Goal: Task Accomplishment & Management: Use online tool/utility

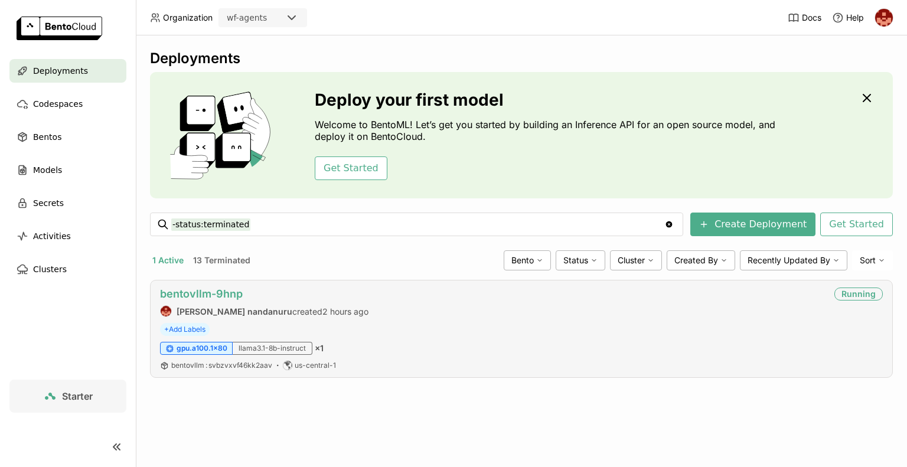
click at [226, 290] on link "bentovllm-9hnp" at bounding box center [201, 294] width 83 height 12
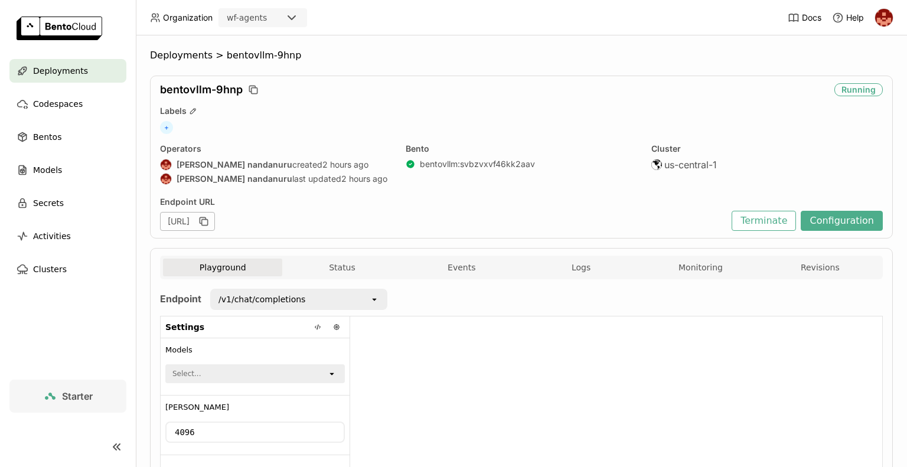
click at [709, 171] on div "Cluster us-central-1" at bounding box center [768, 166] width 232 height 44
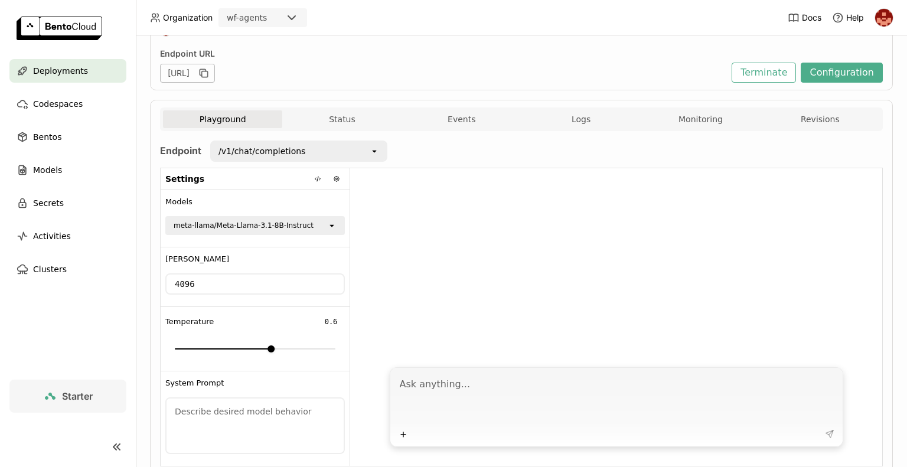
scroll to position [148, 0]
click at [709, 171] on div at bounding box center [616, 265] width 532 height 192
click at [313, 149] on div "/v1/chat/completions" at bounding box center [290, 151] width 158 height 19
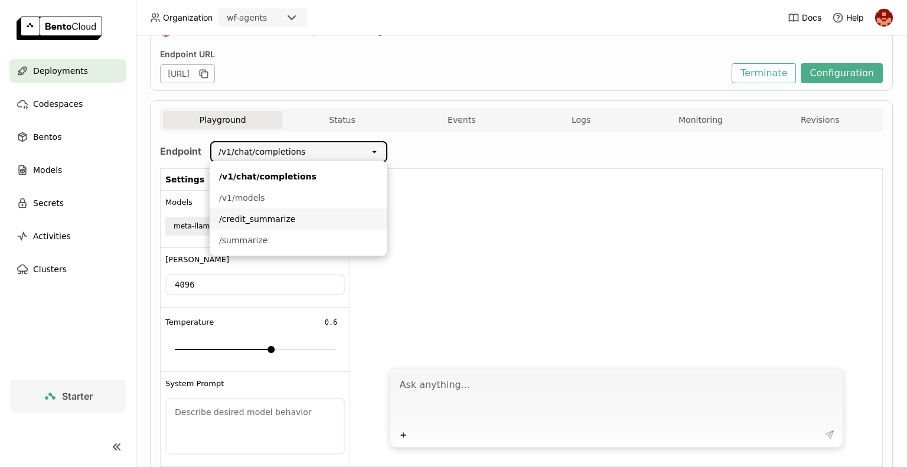
click at [269, 220] on div "/credit_summarize" at bounding box center [298, 219] width 158 height 12
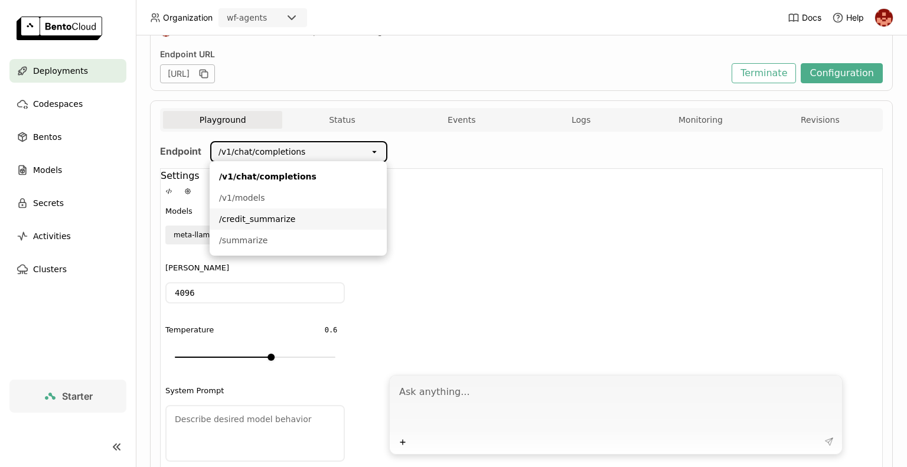
scroll to position [14, 0]
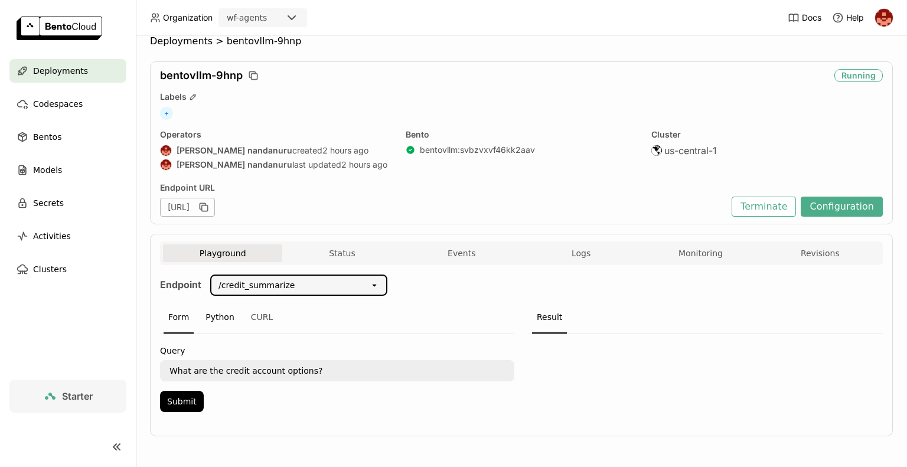
click at [220, 318] on div "Python" at bounding box center [220, 318] width 38 height 32
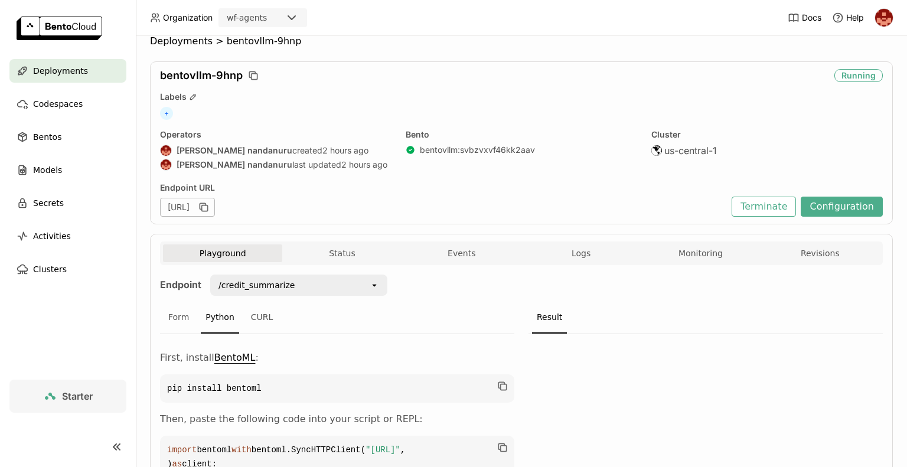
click at [664, 380] on div at bounding box center [706, 431] width 354 height 194
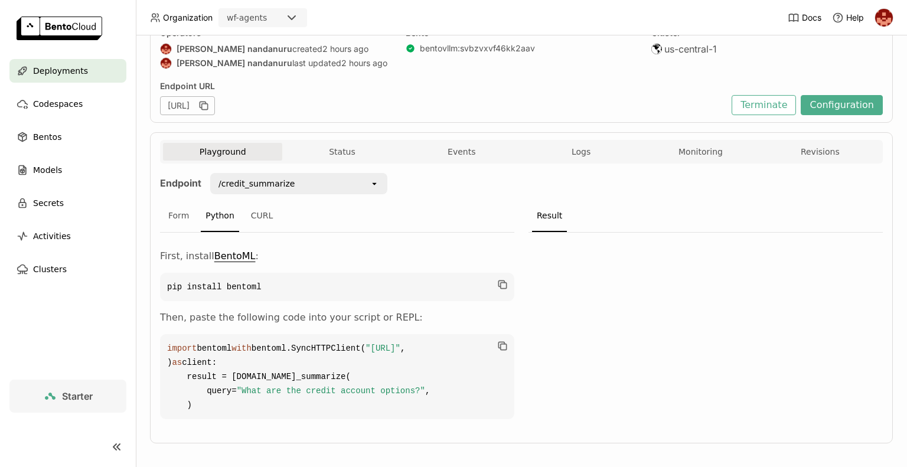
scroll to position [165, 0]
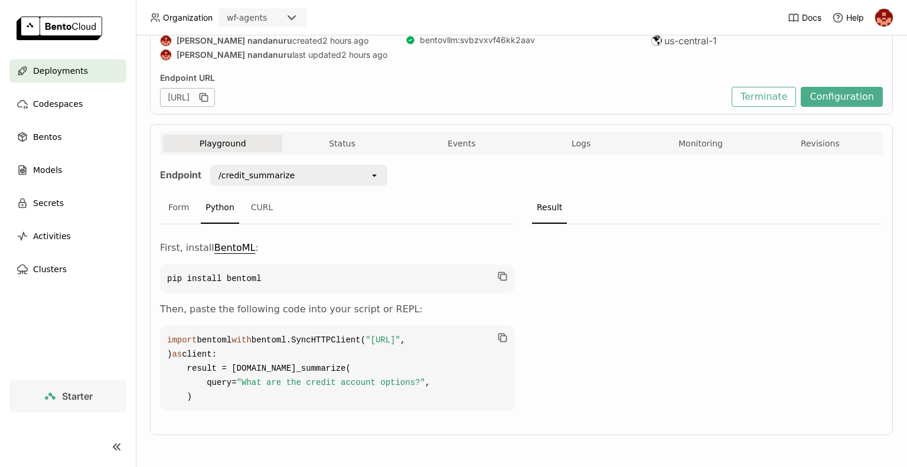
drag, startPoint x: 416, startPoint y: 342, endPoint x: 191, endPoint y: 341, distance: 224.5
click at [366, 341] on span ""https://bentovllm-9hnp-ea77fee5.mt-guc1.bentoml.ai"" at bounding box center [383, 340] width 35 height 9
click at [385, 360] on code "import bentoml with bentoml.SyncHTTPClient( "https://bentovllm-9hnp-ea77fee5.mt…" at bounding box center [337, 368] width 354 height 85
drag, startPoint x: 417, startPoint y: 340, endPoint x: 190, endPoint y: 340, distance: 226.8
click at [366, 340] on span ""https://bentovllm-9hnp-ea77fee5.mt-guc1.bentoml.ai"" at bounding box center [383, 340] width 35 height 9
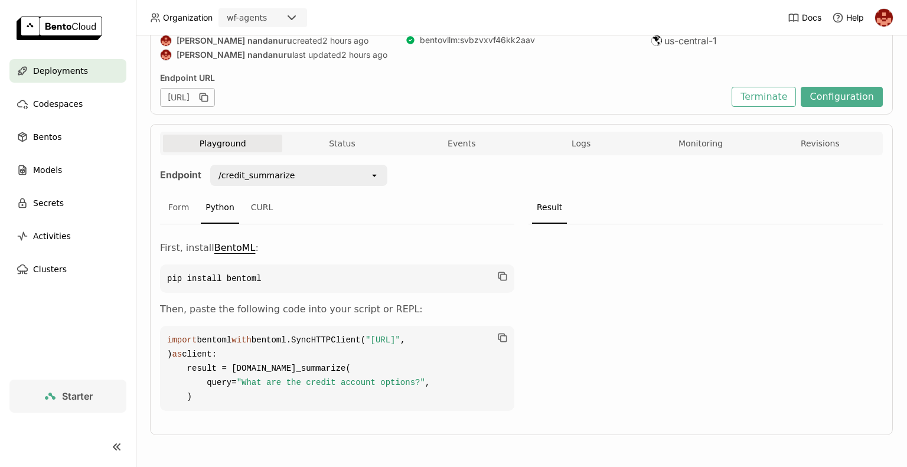
copy span "https://bentovllm-9hnp-ea77fee5.mt-guc1.bentoml.ai"
click at [74, 73] on span "Deployments" at bounding box center [60, 71] width 55 height 14
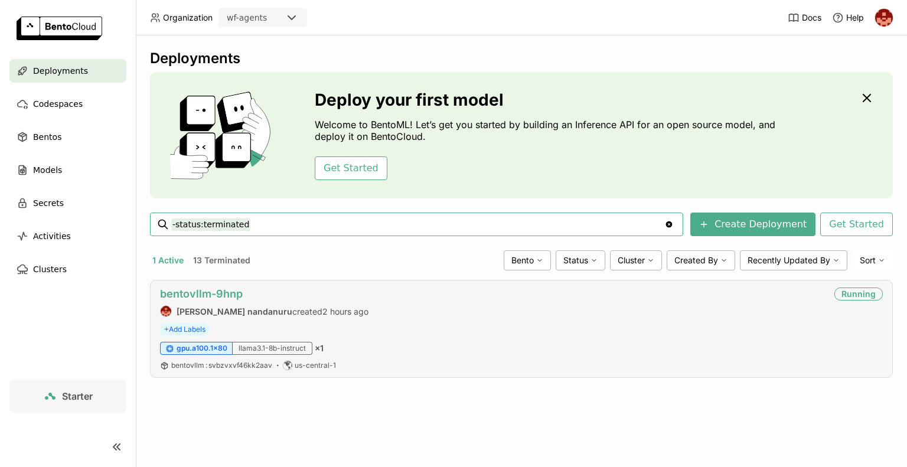
click at [224, 290] on link "bentovllm-9hnp" at bounding box center [201, 294] width 83 height 12
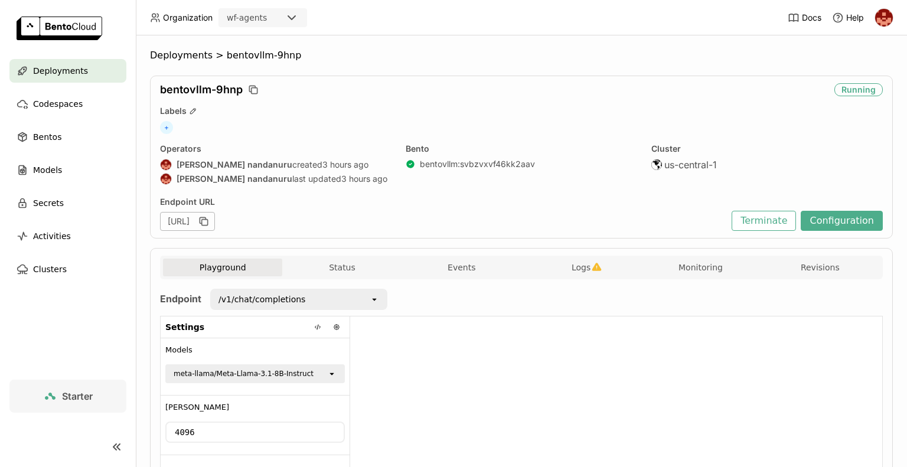
click at [0, 412] on div "Starter" at bounding box center [68, 423] width 136 height 87
drag, startPoint x: 540, startPoint y: 160, endPoint x: 459, endPoint y: 168, distance: 81.3
click at [459, 168] on div "bentovllm : svbzvxvf46kk2aav" at bounding box center [522, 164] width 232 height 11
copy link "svbzvxvf46kk2aav"
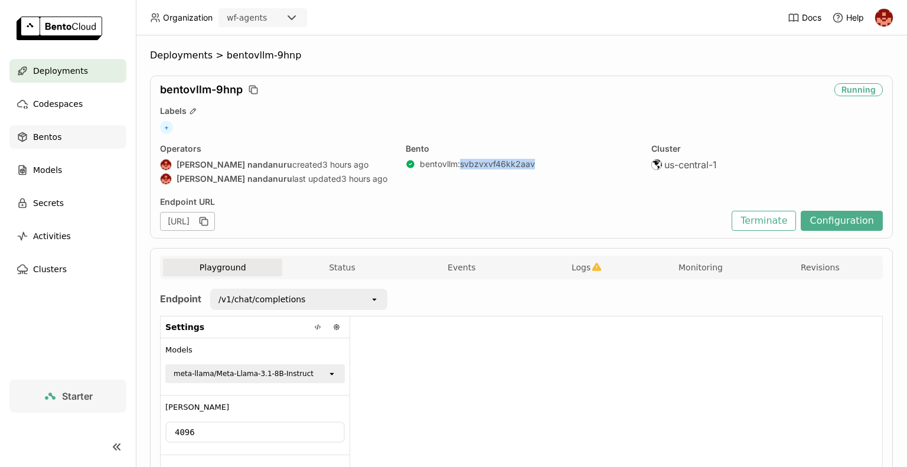
click at [60, 144] on div "Bentos" at bounding box center [67, 137] width 117 height 24
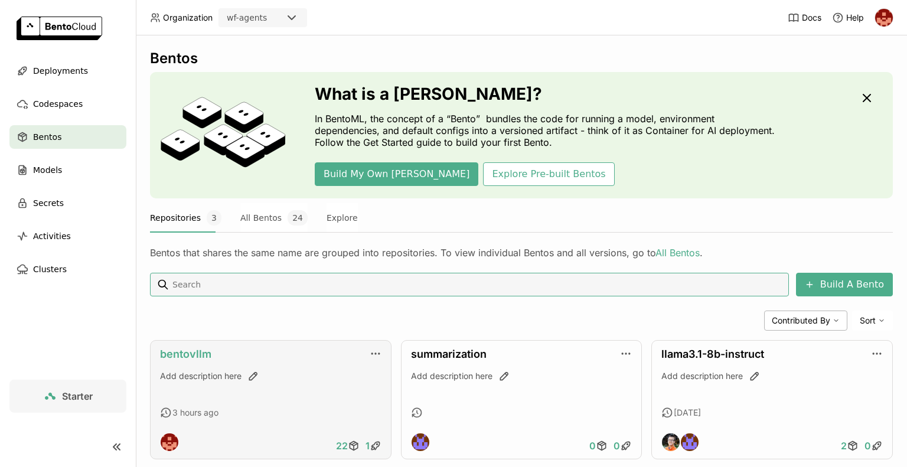
click at [177, 354] on link "bentovllm" at bounding box center [185, 354] width 51 height 12
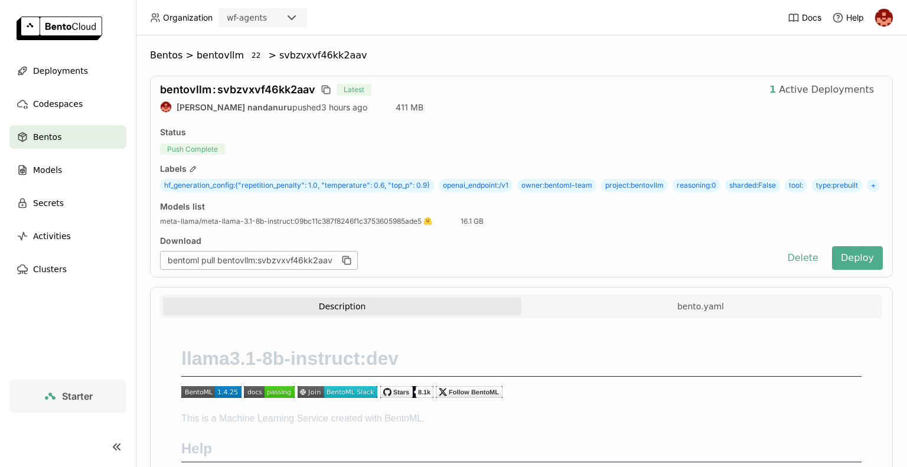
click at [512, 270] on div "bentoml pull bentovllm:svbzvxvf46kk2aav" at bounding box center [467, 260] width 614 height 19
click at [800, 270] on button "Delete" at bounding box center [803, 258] width 49 height 24
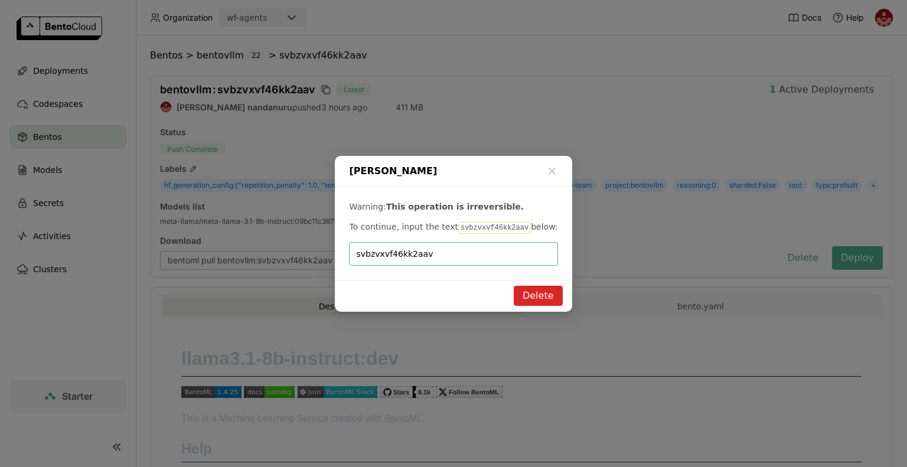
type input "svbzvxvf46kk2aav"
click at [552, 301] on button "Delete" at bounding box center [538, 296] width 49 height 20
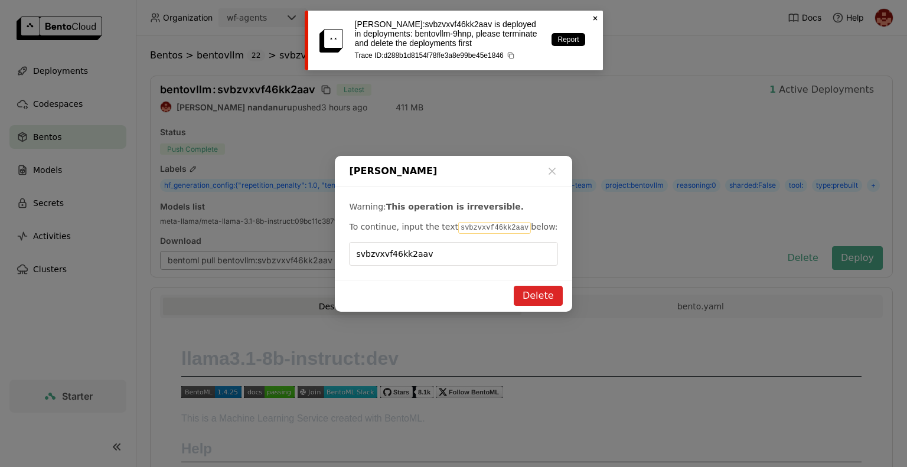
click at [597, 18] on icon "Close" at bounding box center [595, 18] width 9 height 9
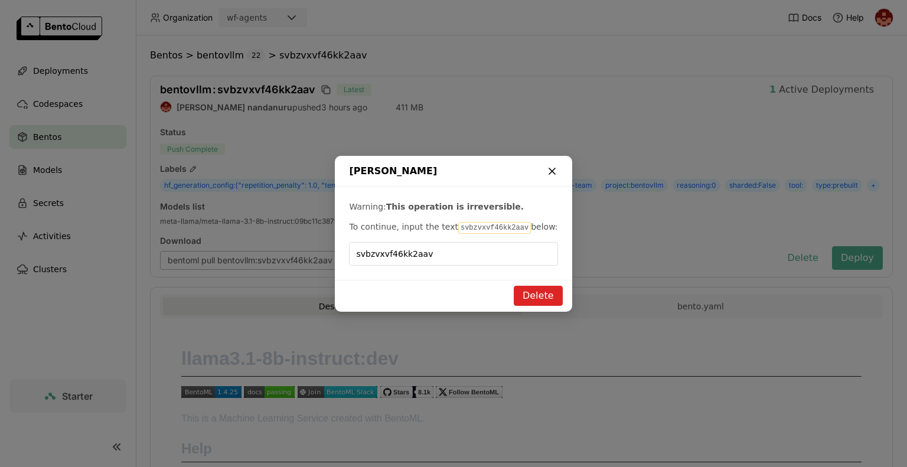
click at [547, 177] on icon "dialog" at bounding box center [552, 171] width 12 height 12
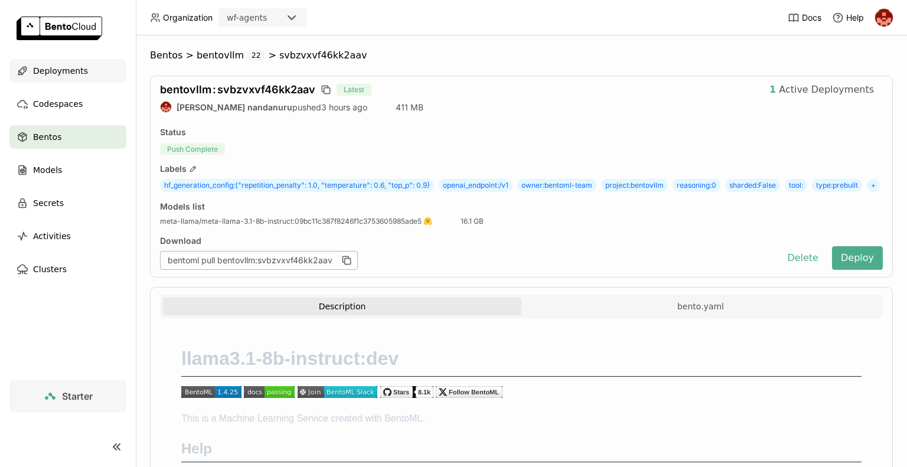
click at [61, 73] on span "Deployments" at bounding box center [60, 71] width 55 height 14
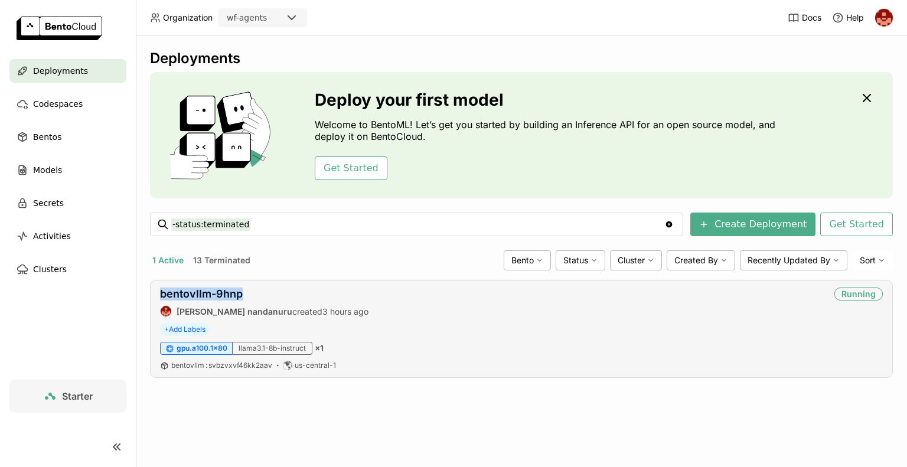
drag, startPoint x: 248, startPoint y: 295, endPoint x: 155, endPoint y: 295, distance: 92.7
click at [155, 295] on div "bentovllm-9hnp prasanth nandanuru created 3 hours ago Running + Add Labels gpu.…" at bounding box center [521, 329] width 743 height 98
copy link "bentovllm-9hnp"
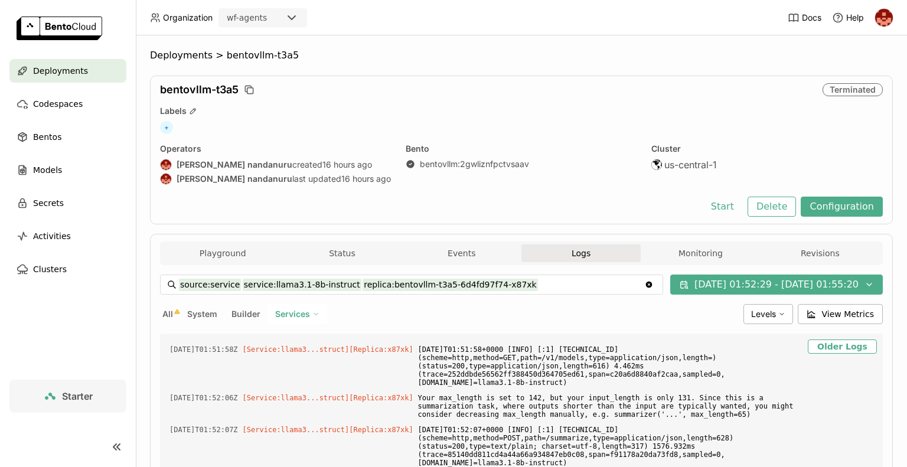
scroll to position [26, 0]
